Goal: Navigation & Orientation: Go to known website

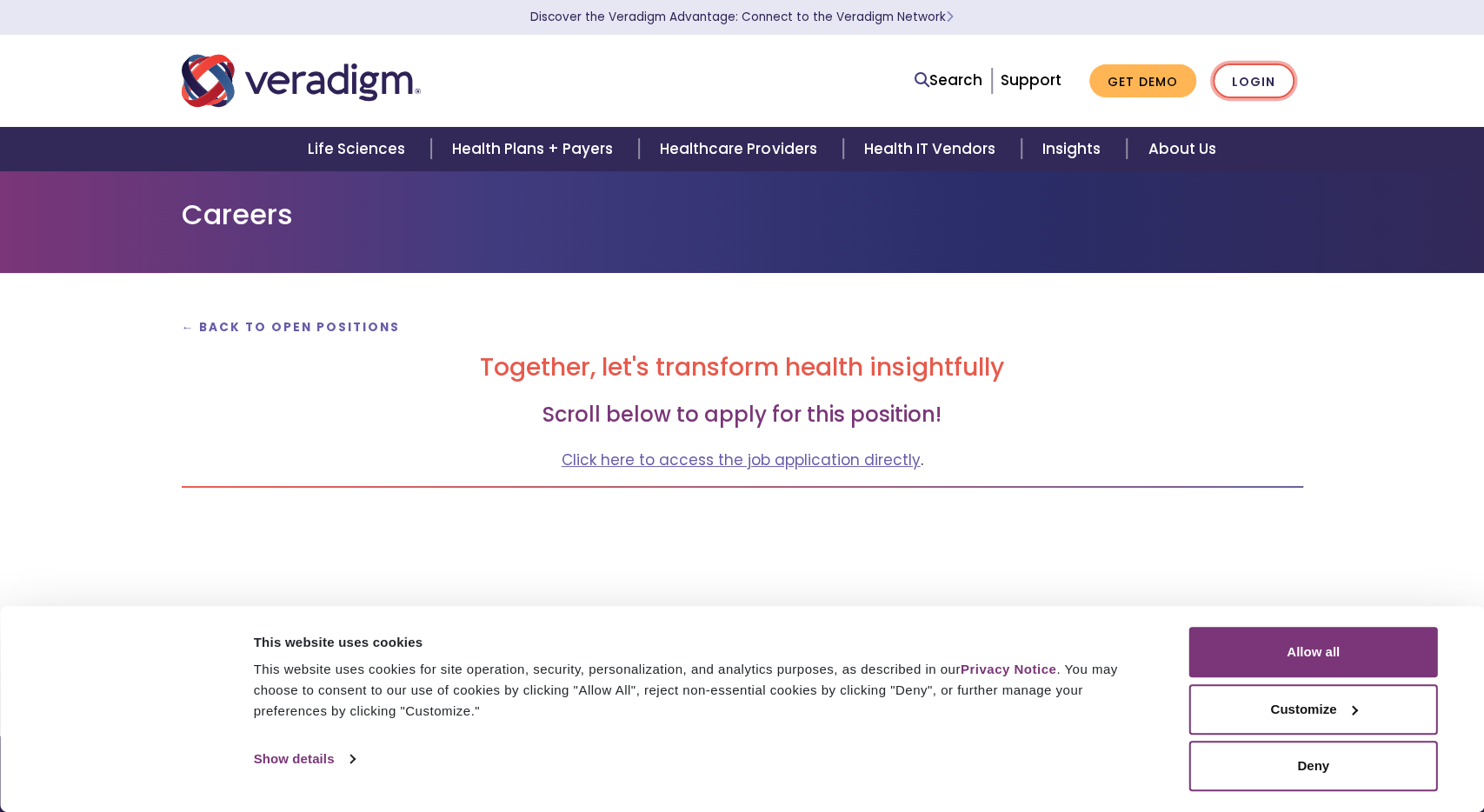
click at [1247, 83] on link "Login" at bounding box center [1254, 82] width 82 height 36
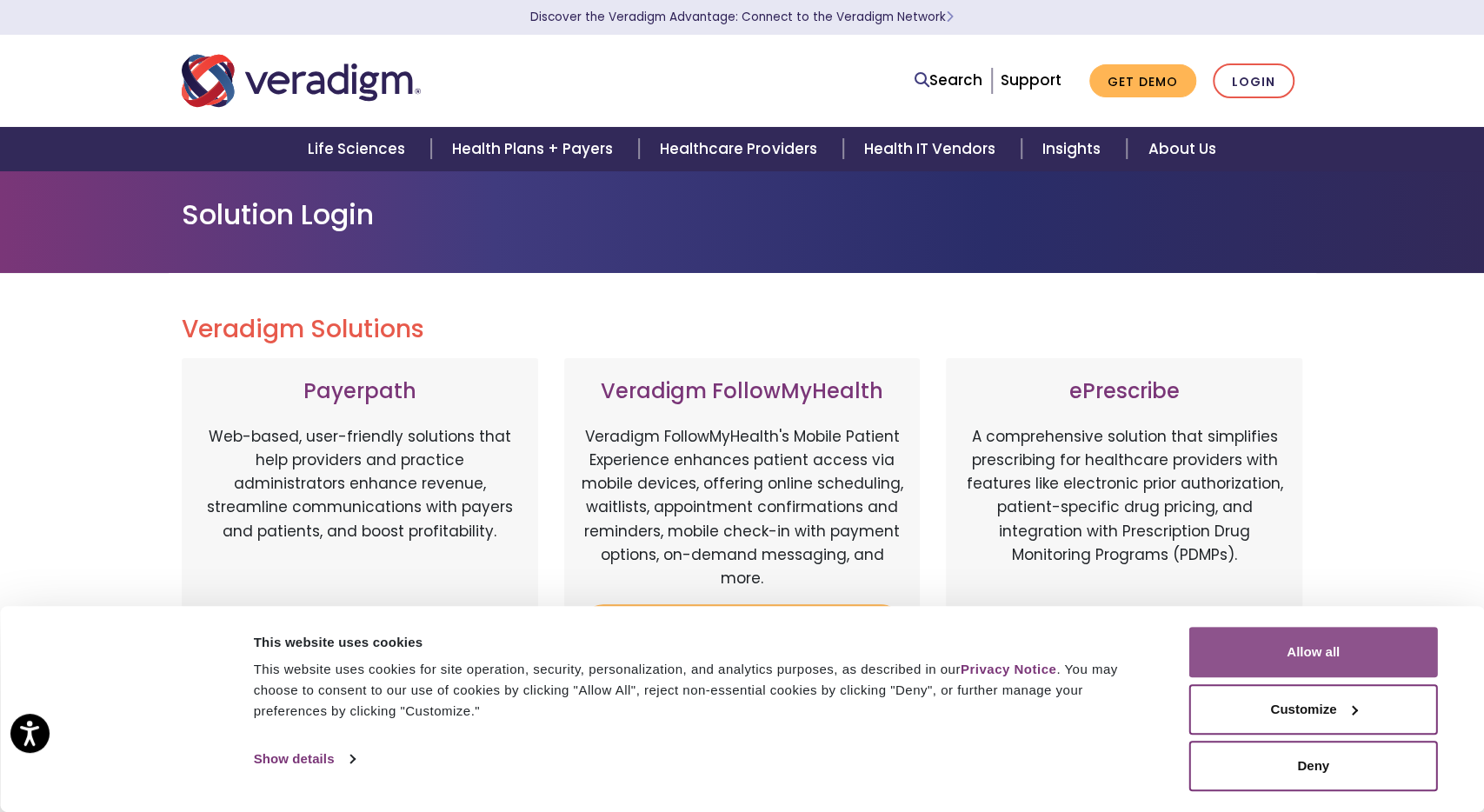
click at [1310, 654] on button "Allow all" at bounding box center [1314, 651] width 249 height 50
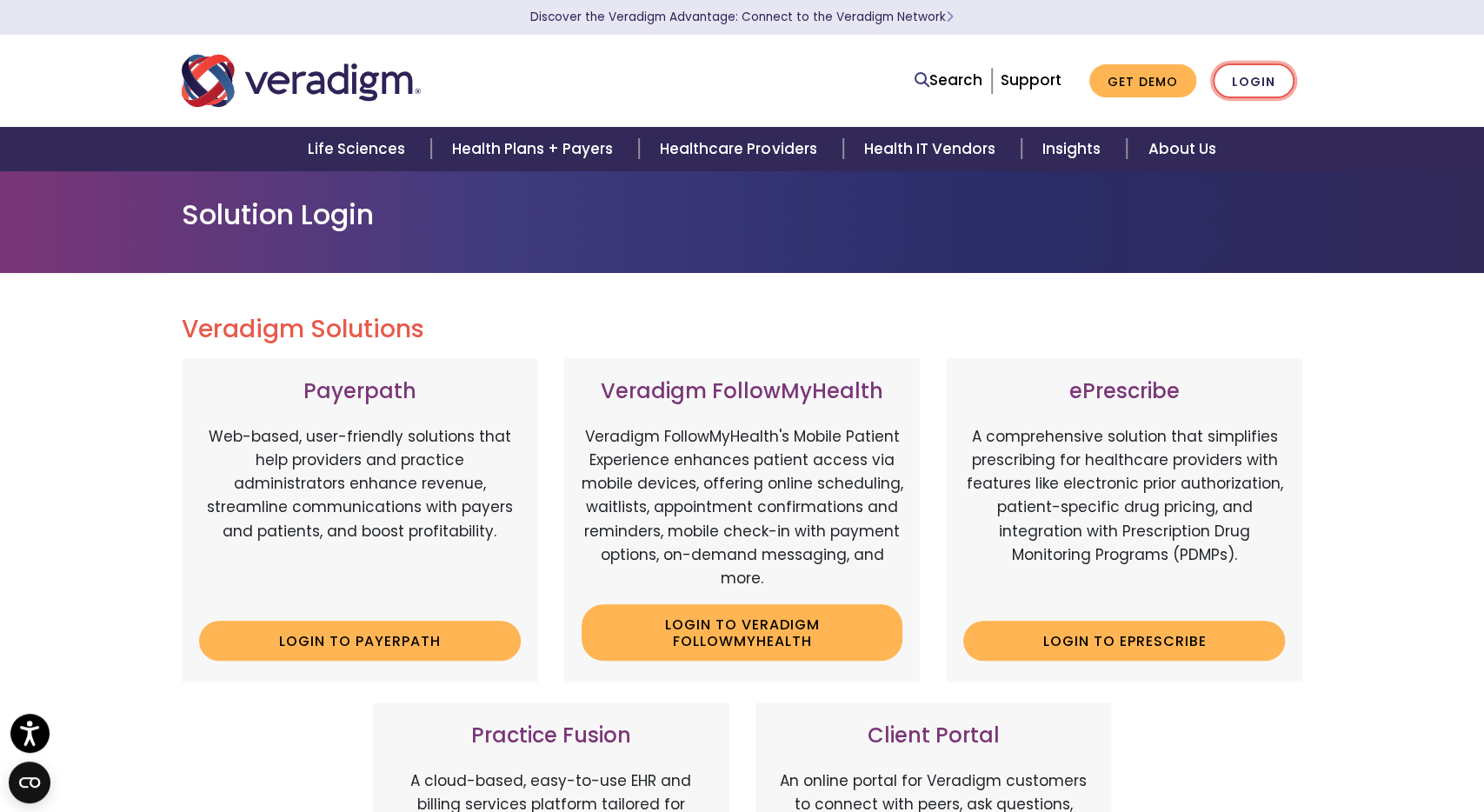
click at [1243, 77] on link "Login" at bounding box center [1254, 82] width 82 height 36
click at [1255, 72] on link "Login" at bounding box center [1254, 82] width 82 height 36
click at [975, 22] on p "Discover the Veradigm Advantage: Connect to the Veradigm Network" at bounding box center [743, 17] width 1131 height 35
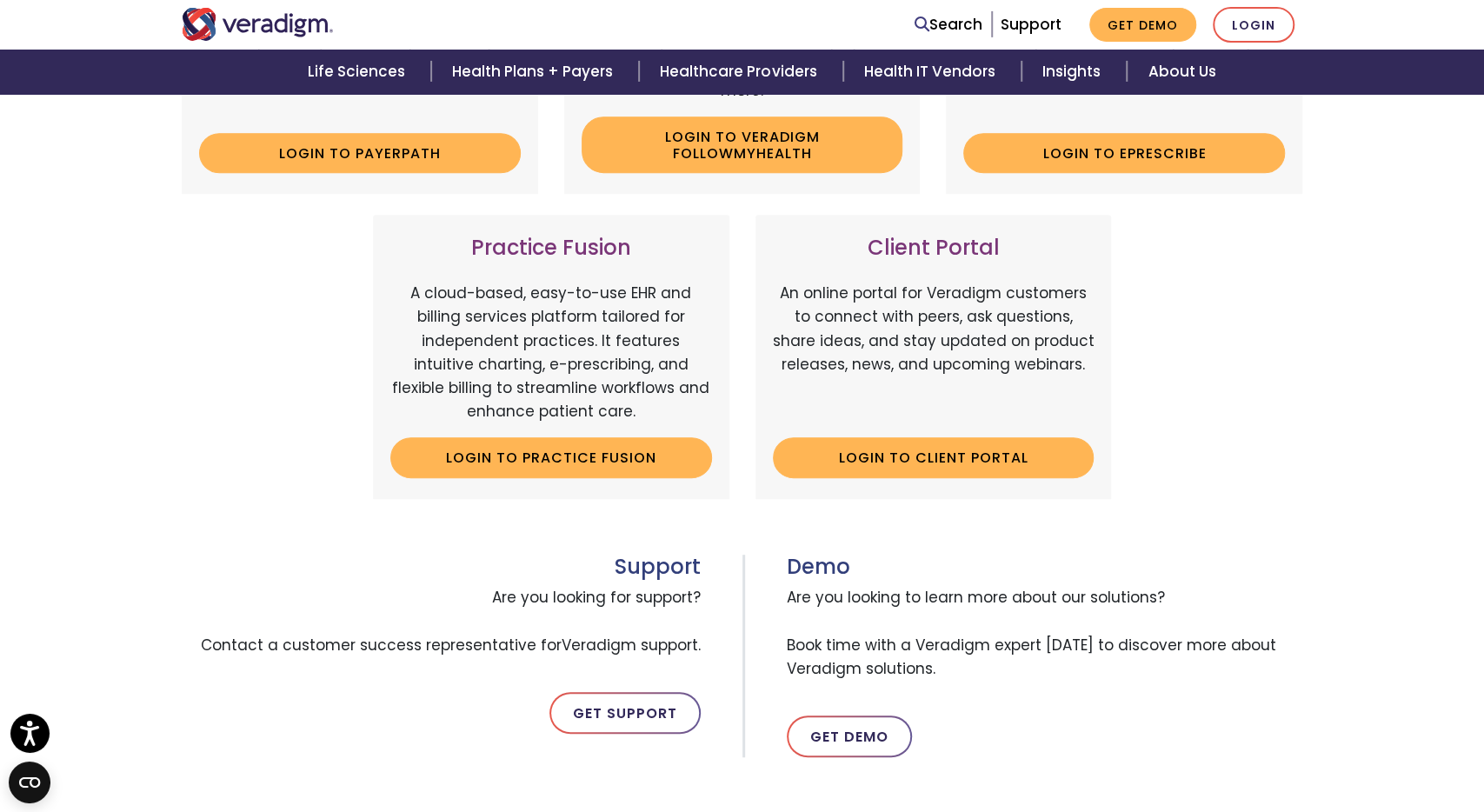
scroll to position [180, 0]
